Goal: Information Seeking & Learning: Learn about a topic

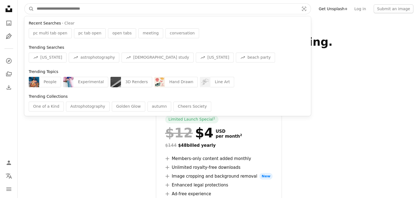
click at [82, 12] on input "Find visuals sitewide" at bounding box center [165, 9] width 263 height 10
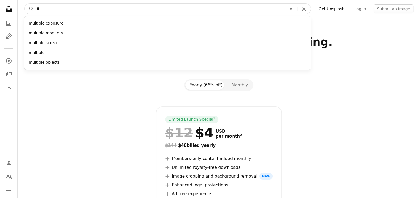
type input "*"
type input "**********"
click at [25, 4] on button "A magnifying glass" at bounding box center [29, 9] width 9 height 10
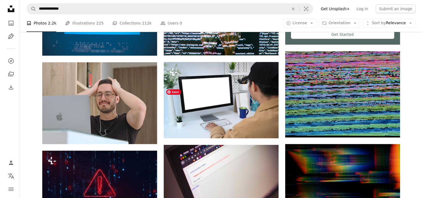
scroll to position [242, 0]
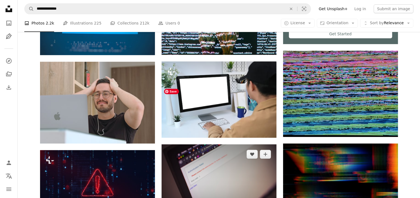
click at [207, 145] on img at bounding box center [218, 183] width 115 height 76
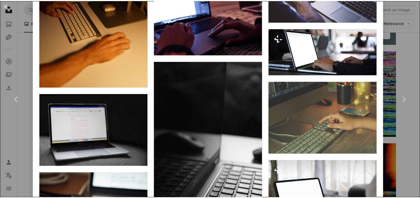
scroll to position [1207, 0]
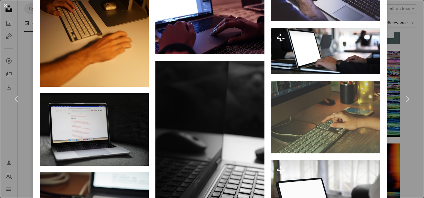
click at [5, 4] on button "An X shape" at bounding box center [5, 5] width 7 height 7
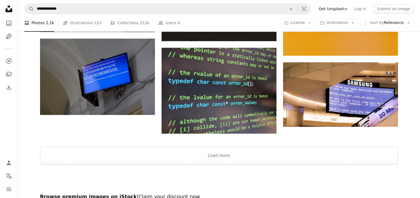
scroll to position [685, 0]
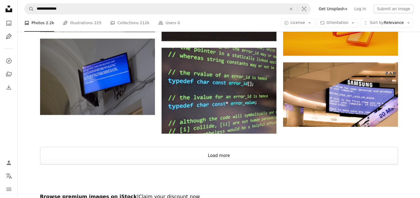
click at [229, 147] on button "Load more" at bounding box center [219, 156] width 358 height 18
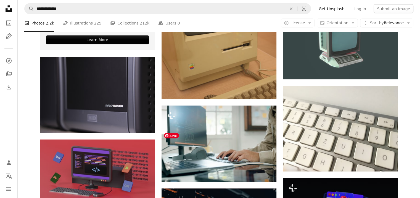
scroll to position [1064, 0]
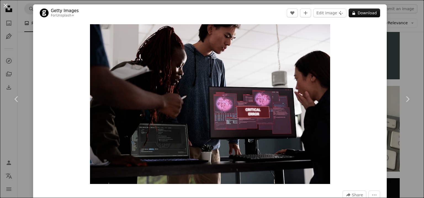
click at [2, 6] on button "An X shape" at bounding box center [5, 5] width 7 height 7
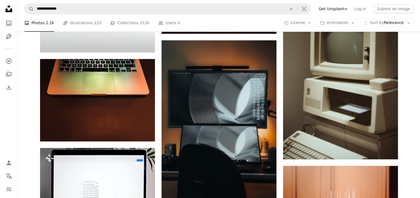
scroll to position [3024, 0]
